Goal: Task Accomplishment & Management: Use online tool/utility

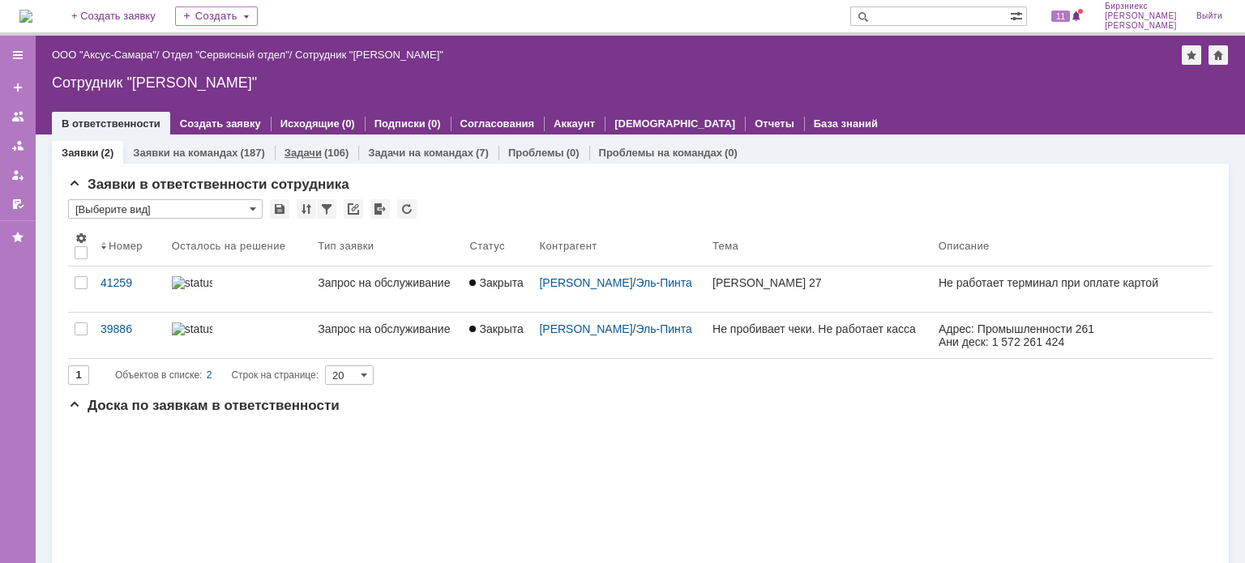
click at [326, 155] on div "(106)" at bounding box center [336, 153] width 24 height 12
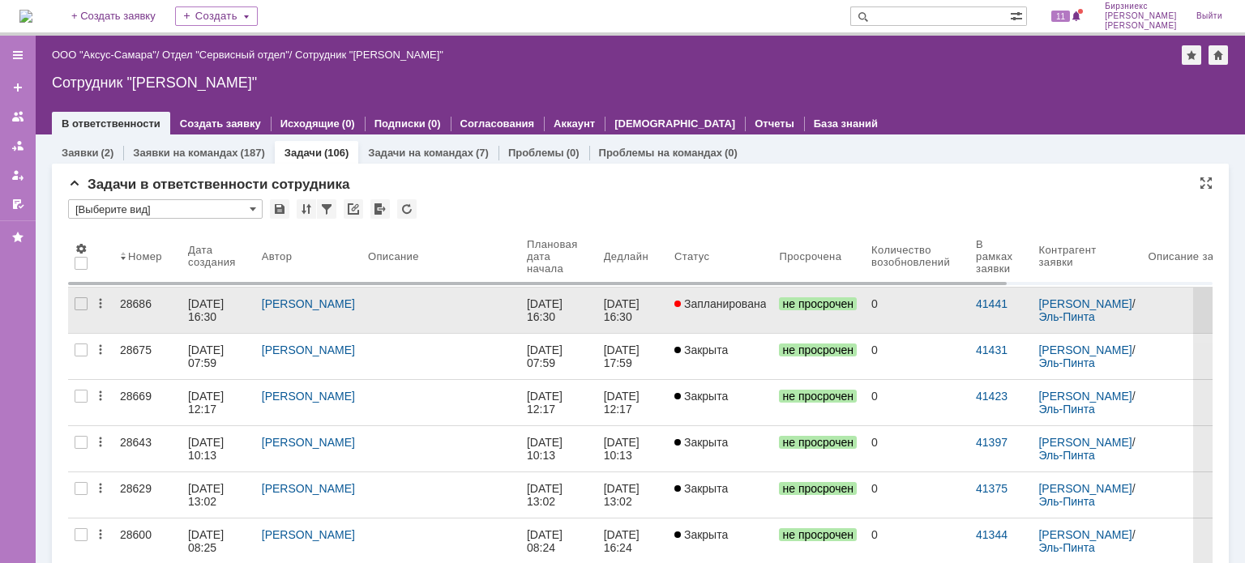
click at [457, 323] on link at bounding box center [441, 310] width 159 height 45
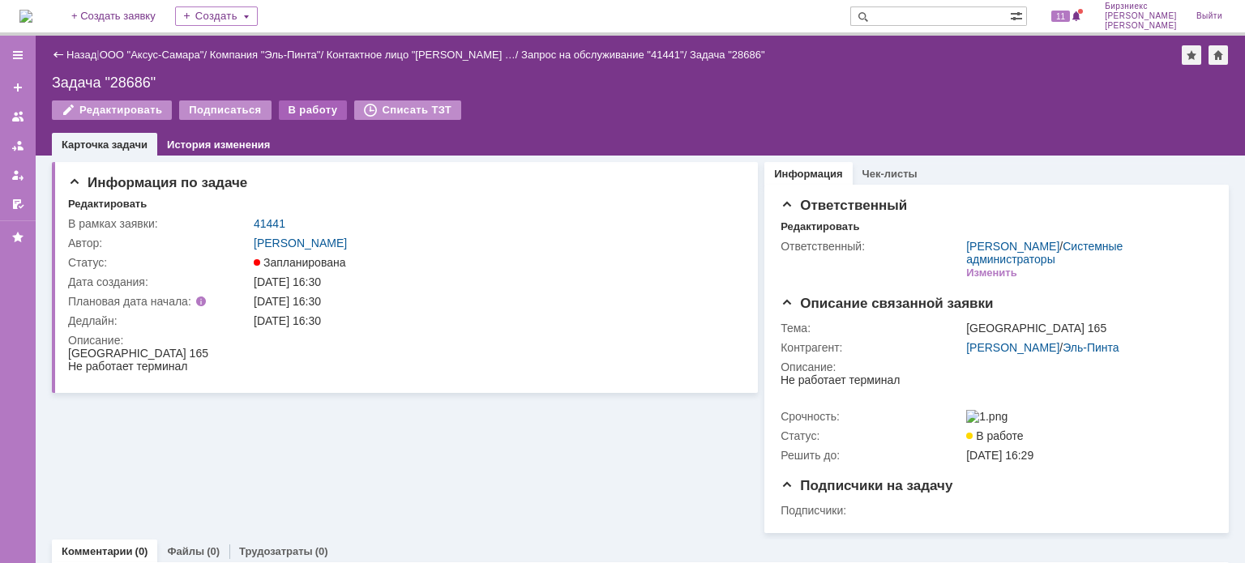
click at [310, 109] on div "В работу" at bounding box center [313, 110] width 69 height 19
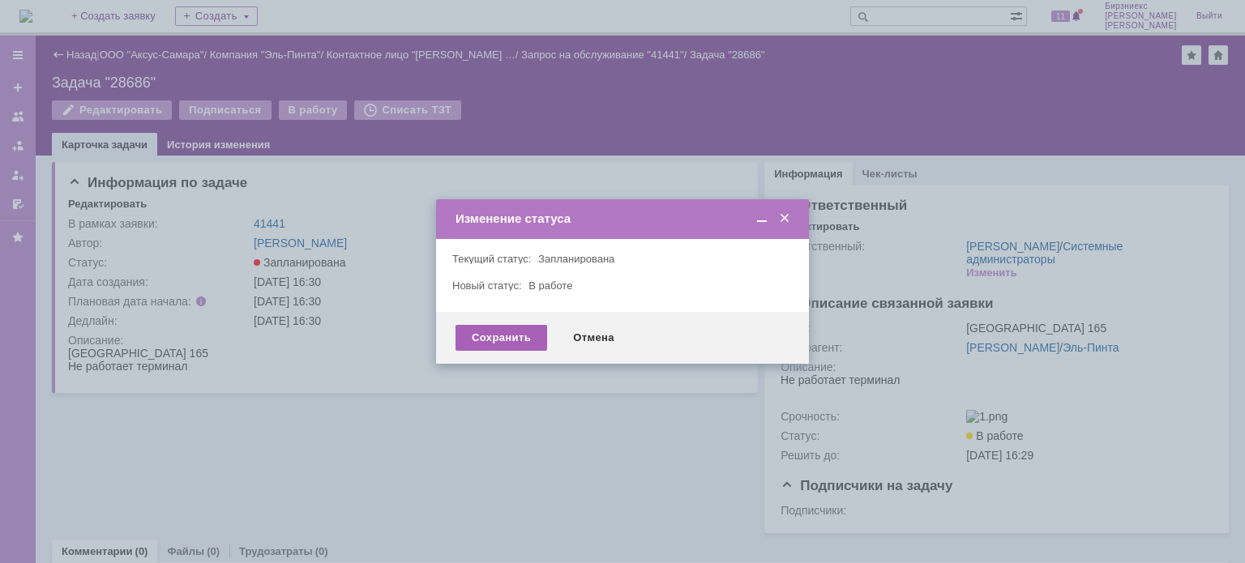
click at [505, 338] on div "Сохранить" at bounding box center [502, 338] width 92 height 26
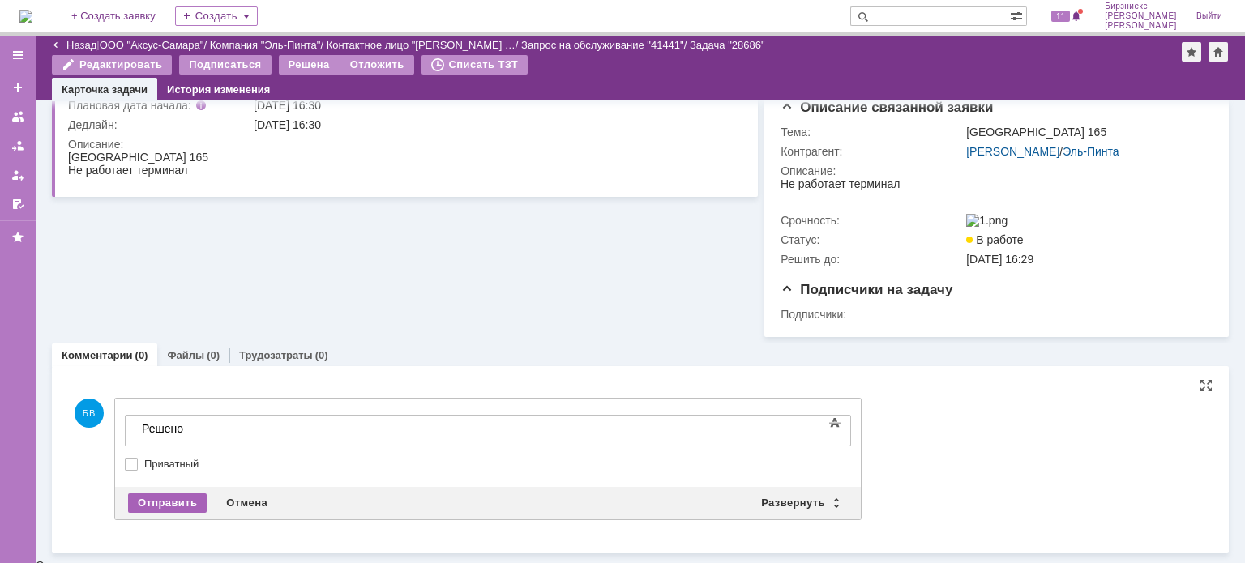
click at [175, 512] on div "Отправить" at bounding box center [167, 503] width 79 height 19
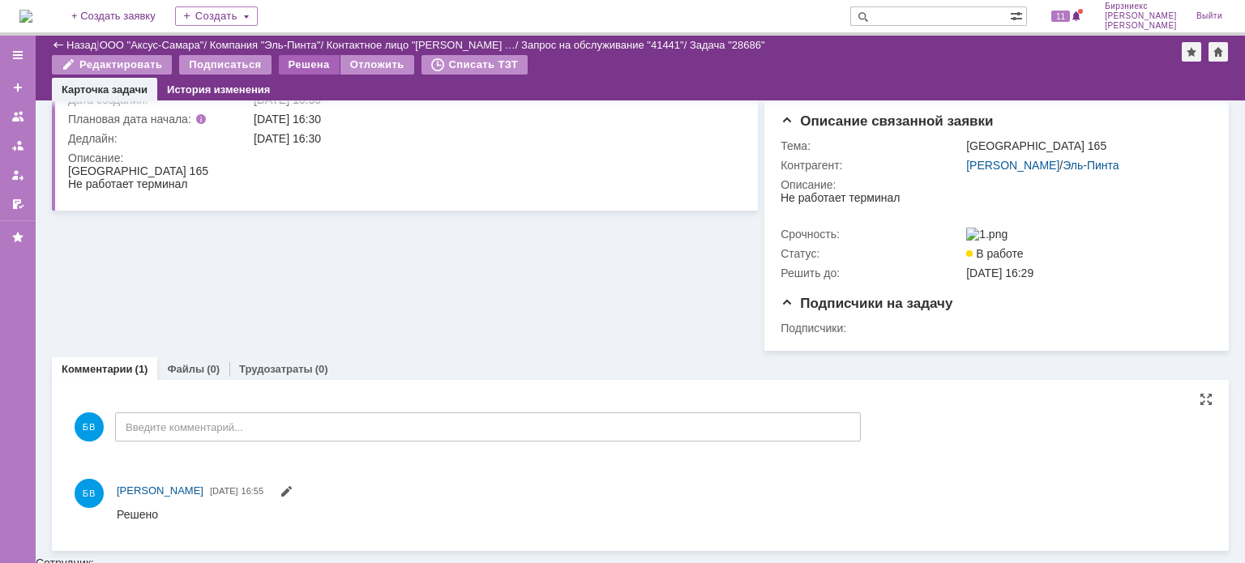
click at [314, 69] on div "Решена" at bounding box center [309, 64] width 61 height 19
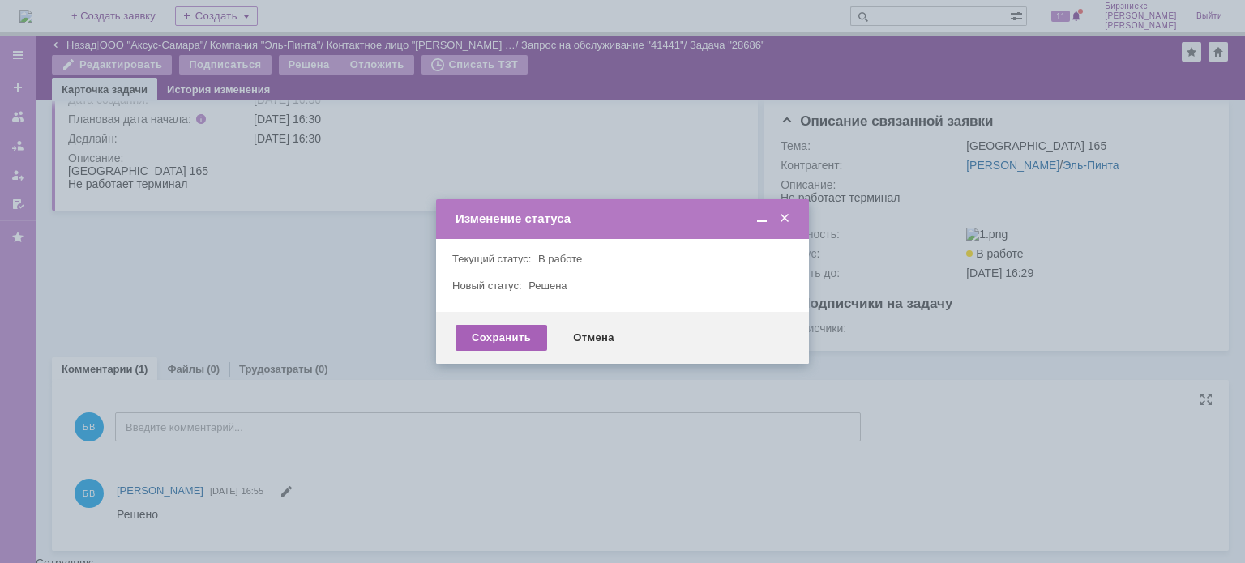
click at [512, 344] on div "Сохранить" at bounding box center [502, 338] width 92 height 26
